Goal: Navigation & Orientation: Find specific page/section

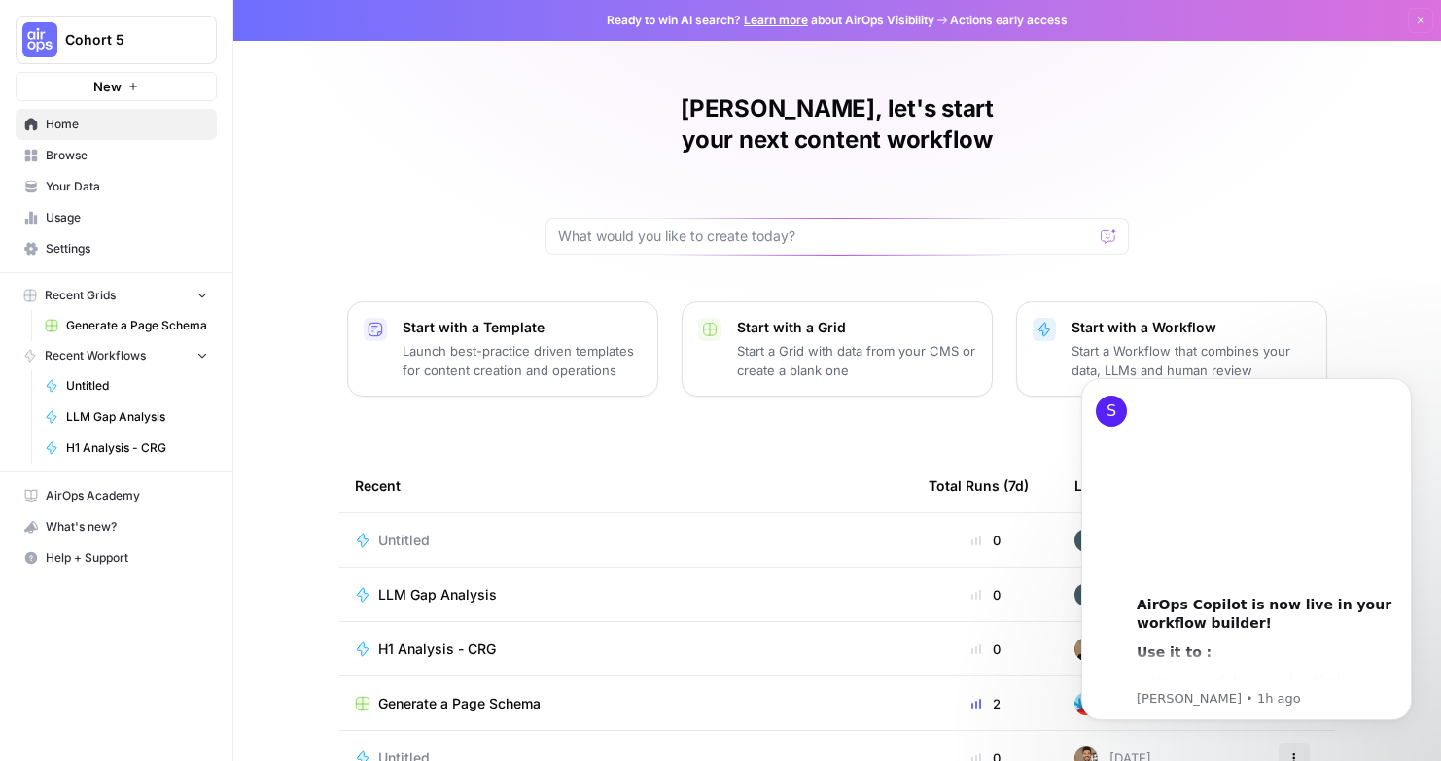
click at [97, 182] on span "Your Data" at bounding box center [127, 186] width 162 height 17
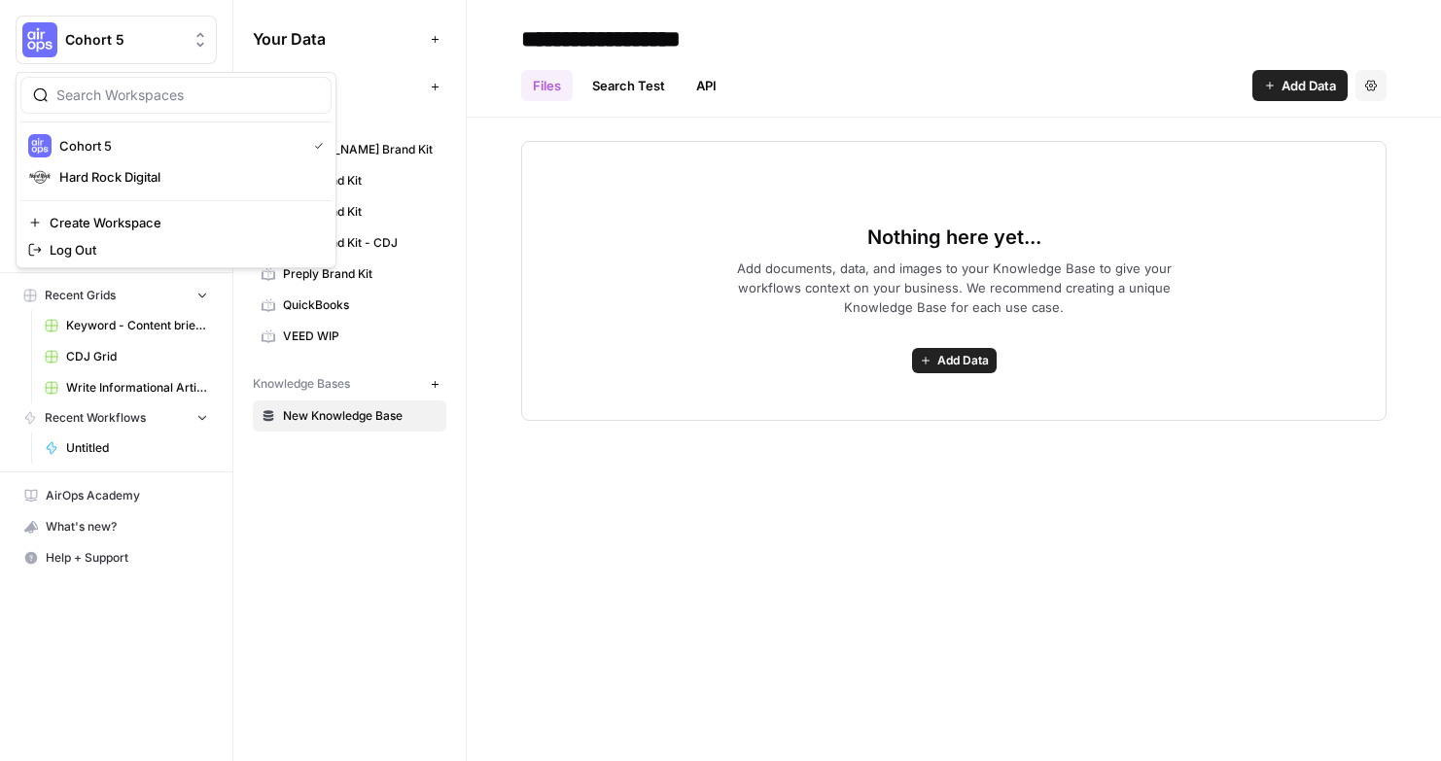
click at [161, 41] on span "Cohort 5" at bounding box center [124, 39] width 118 height 19
click at [145, 173] on span "Hard Rock Digital" at bounding box center [187, 176] width 257 height 19
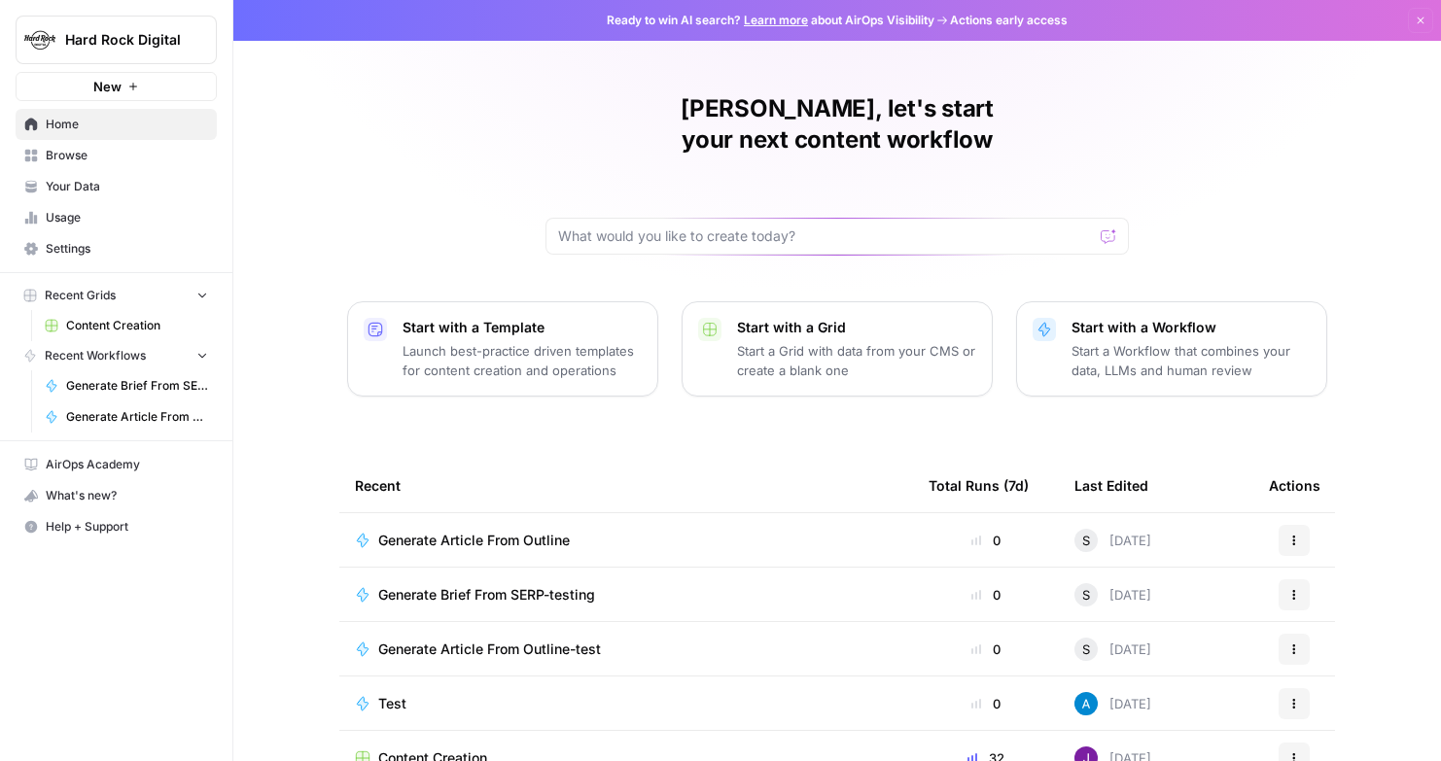
click at [100, 190] on span "Your Data" at bounding box center [127, 186] width 162 height 17
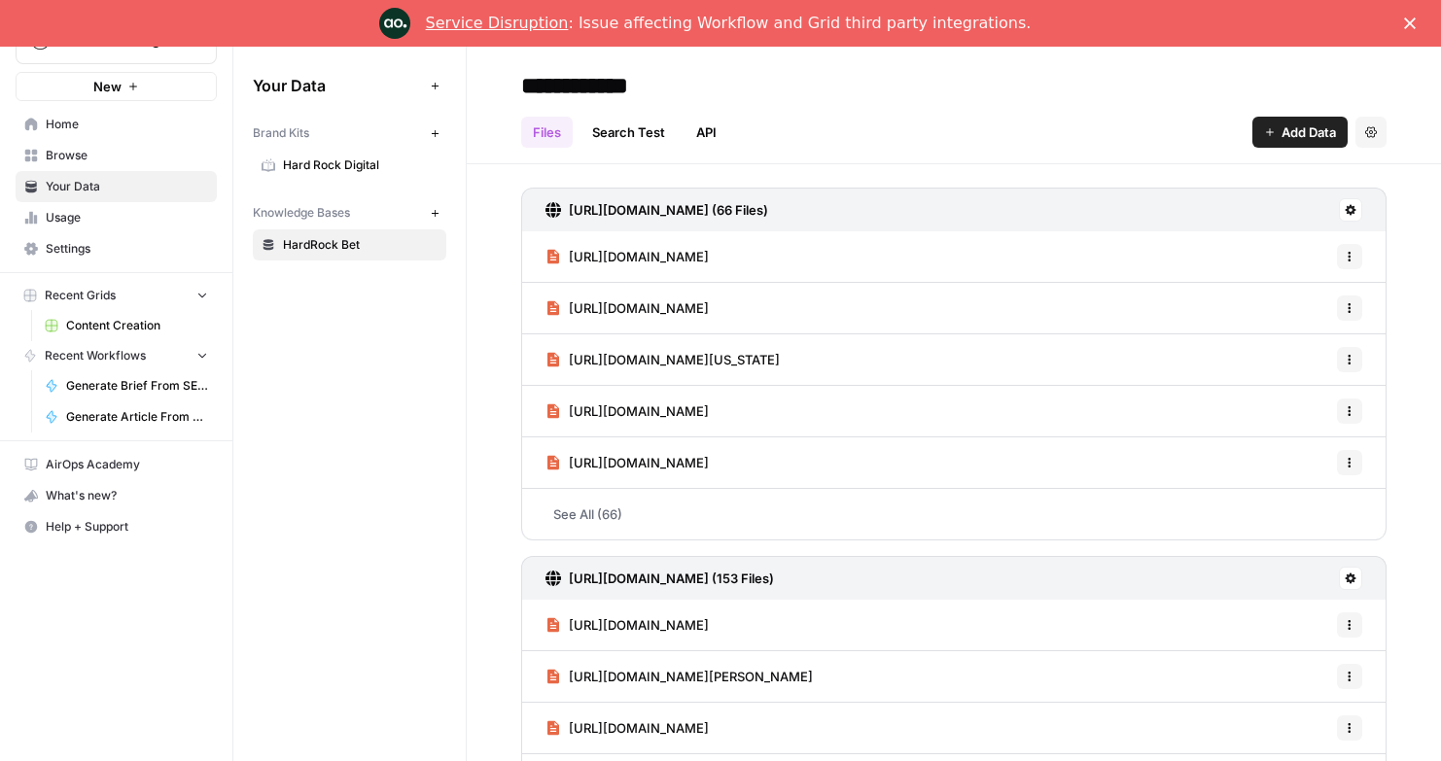
click at [1407, 25] on polygon "Close" at bounding box center [1410, 23] width 12 height 12
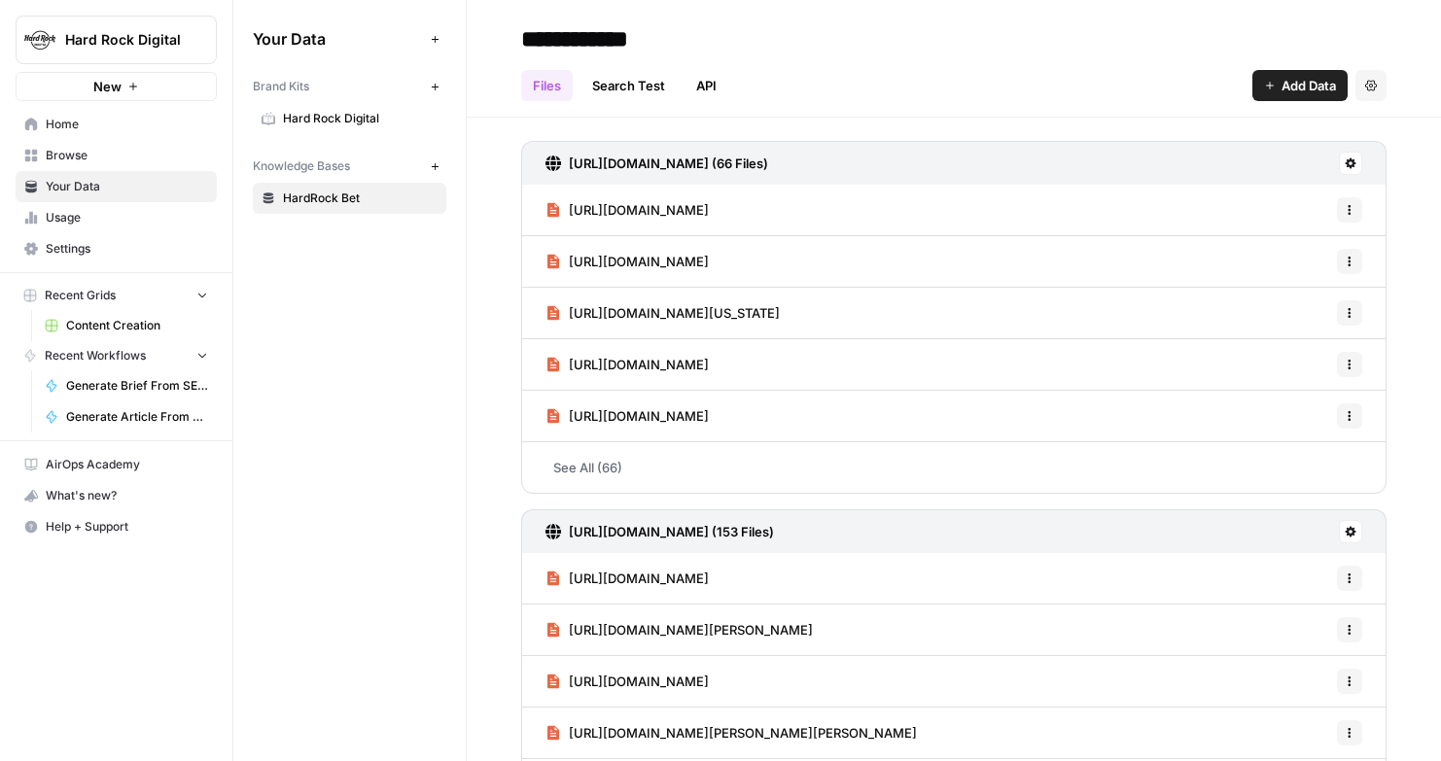
click at [330, 121] on span "Hard Rock Digital" at bounding box center [360, 118] width 155 height 17
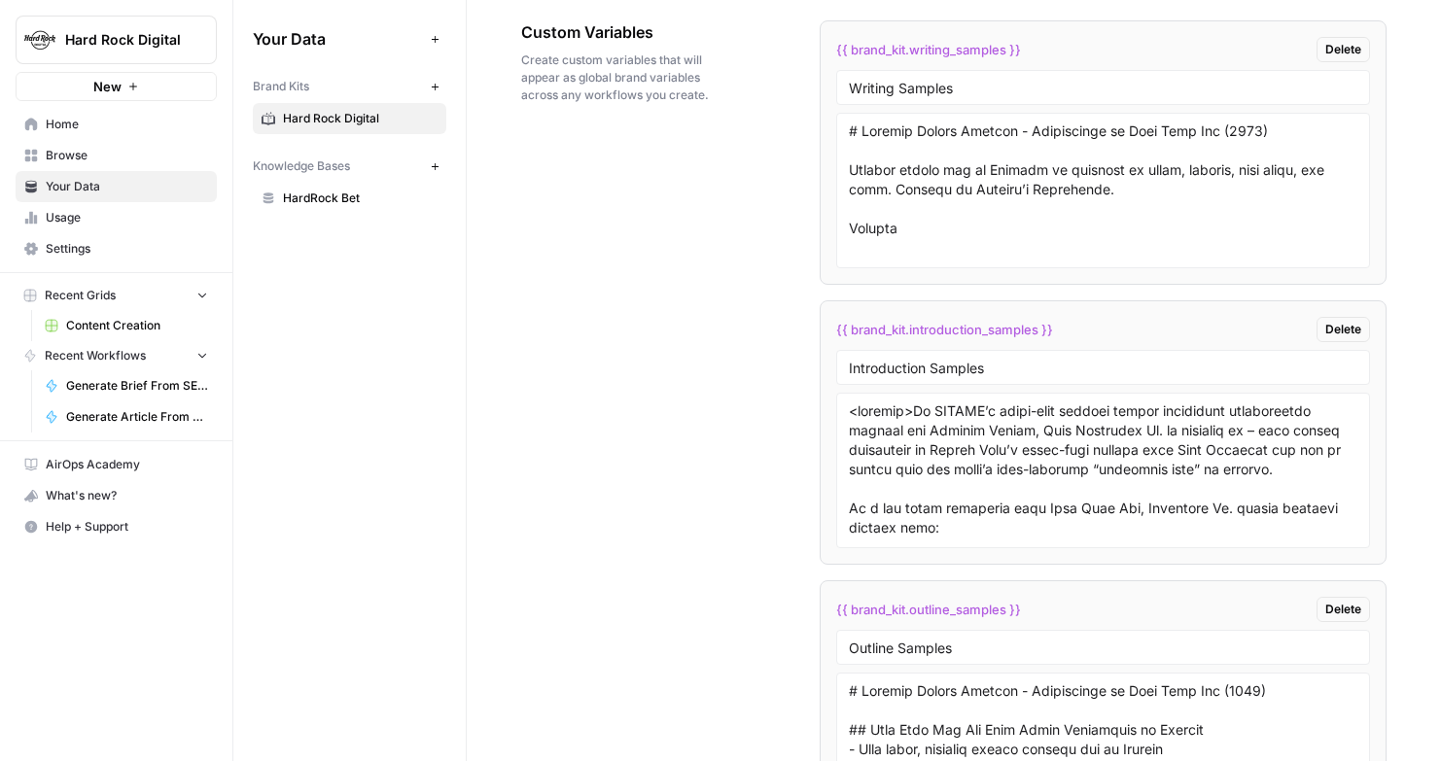
scroll to position [3883, 0]
